Goal: Communication & Community: Answer question/provide support

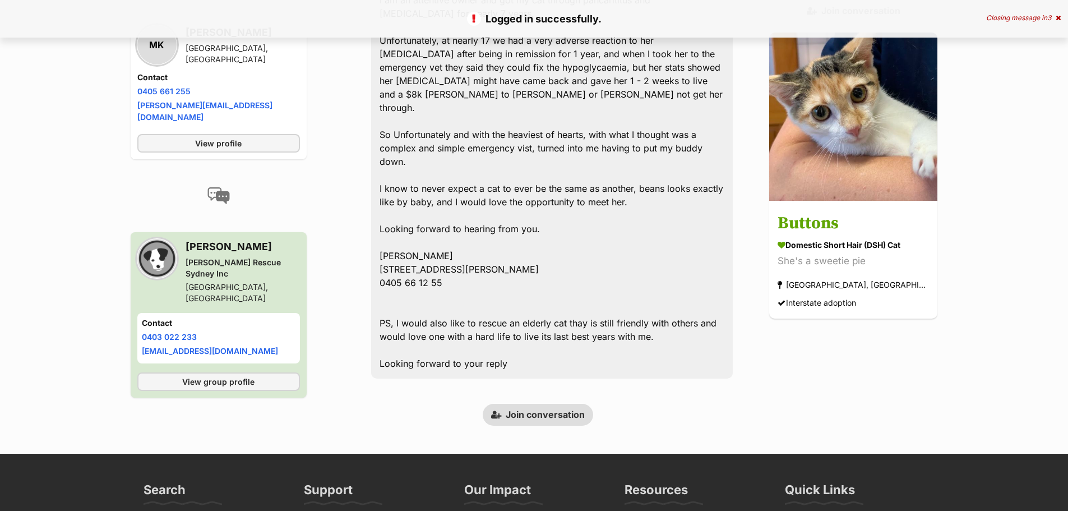
scroll to position [445, 0]
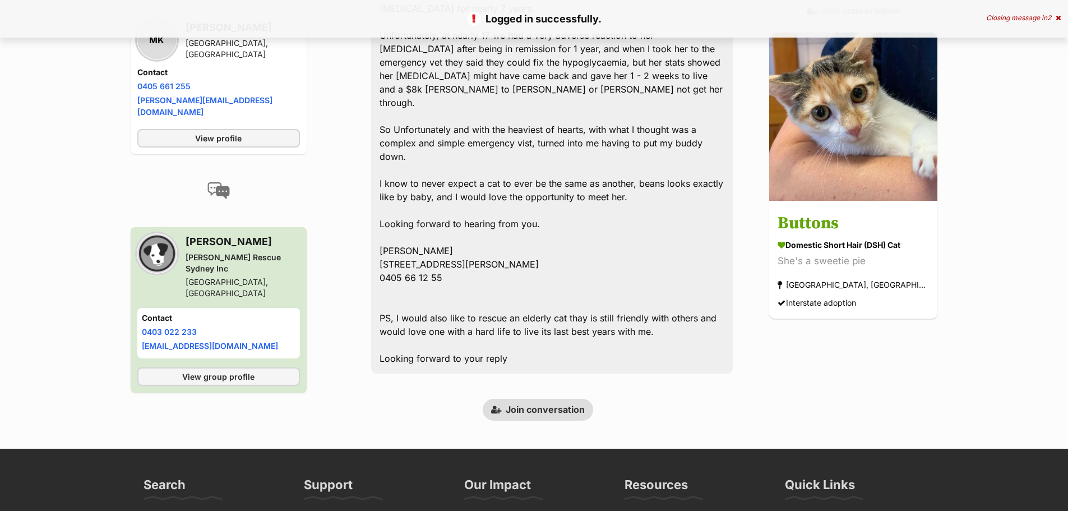
click at [571, 399] on link "Join conversation" at bounding box center [538, 409] width 110 height 21
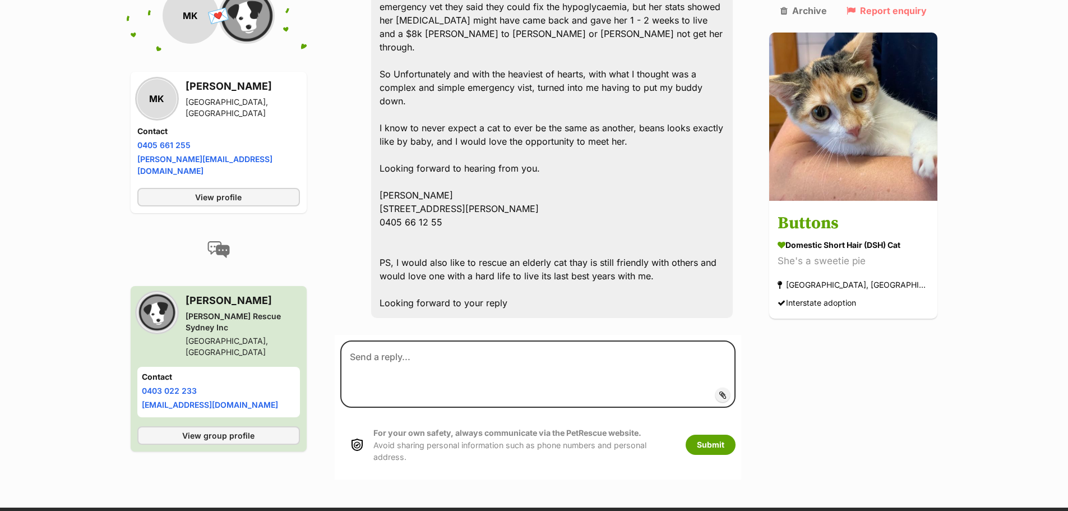
scroll to position [501, 0]
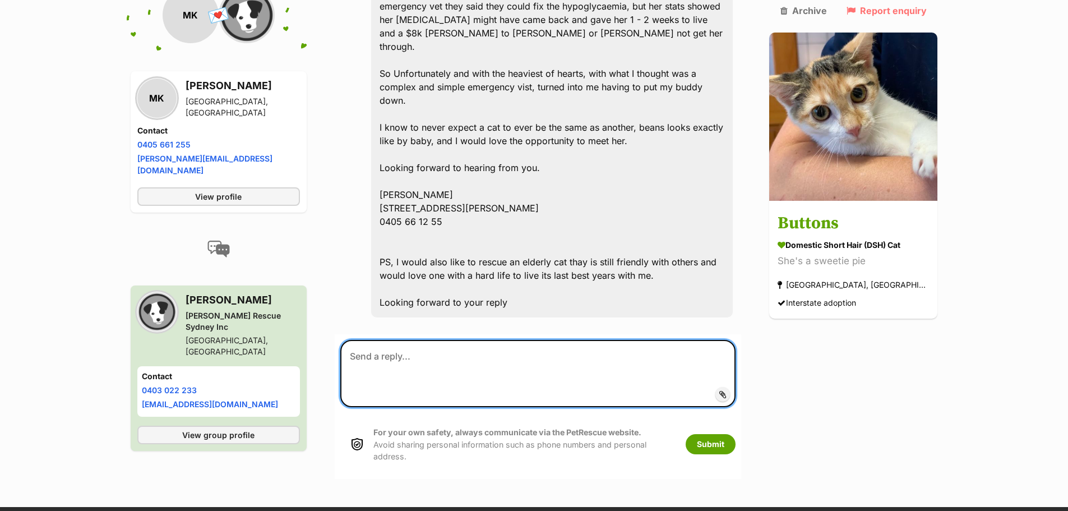
click at [526, 340] on textarea at bounding box center [538, 373] width 396 height 67
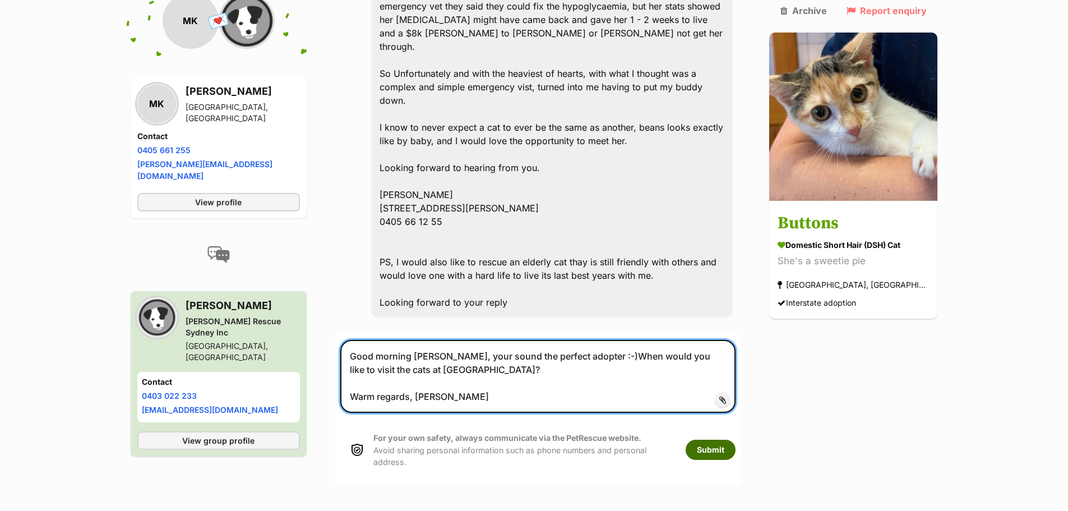
type textarea "Good morning Mark, your sound the perfect adopter :-)When would you like to vis…"
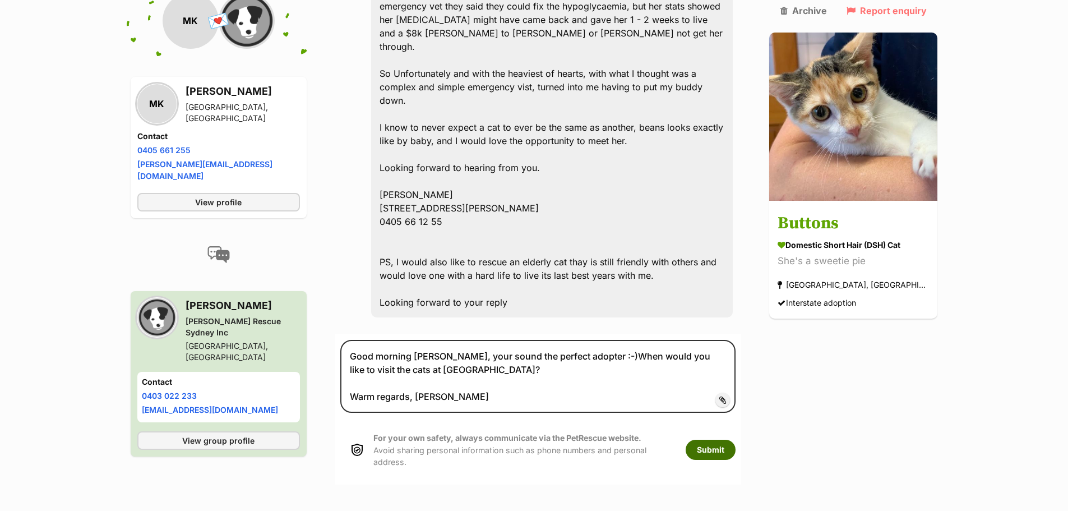
click at [729, 440] on button "Submit" at bounding box center [711, 450] width 50 height 20
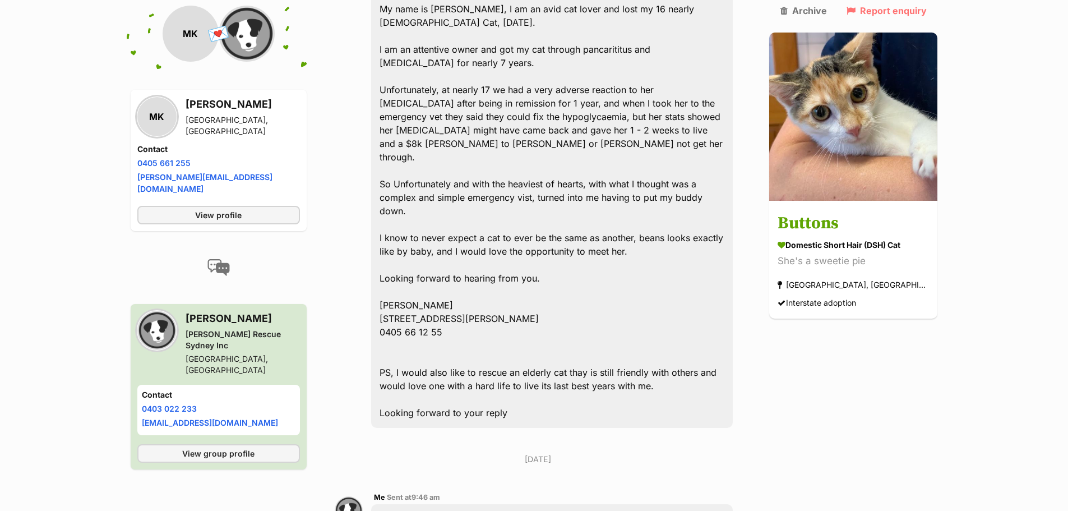
scroll to position [541, 0]
